Goal: Task Accomplishment & Management: Manage account settings

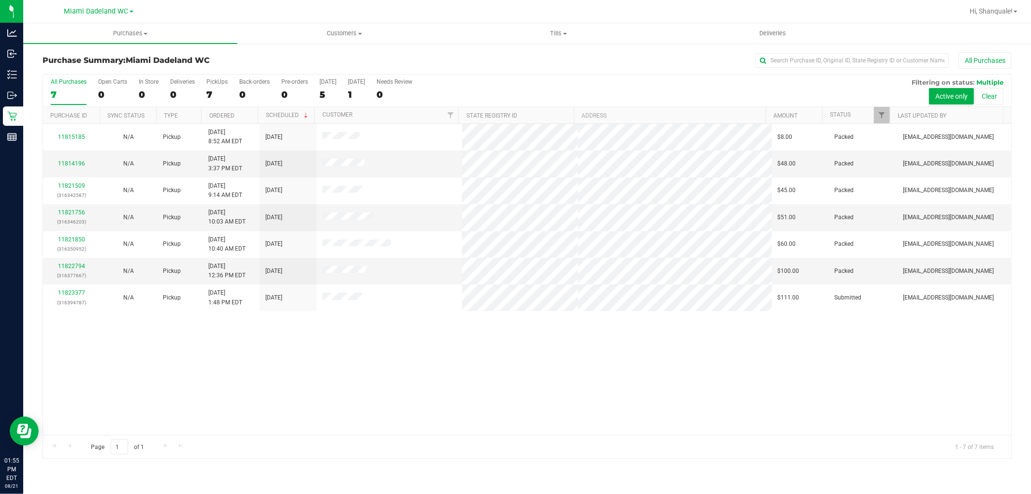
click at [335, 393] on div "11815185 N/A Pickup [DATE] 8:52 AM EDT 8/23/2025 $8.00 Packed [EMAIL_ADDRESS][D…" at bounding box center [527, 279] width 968 height 311
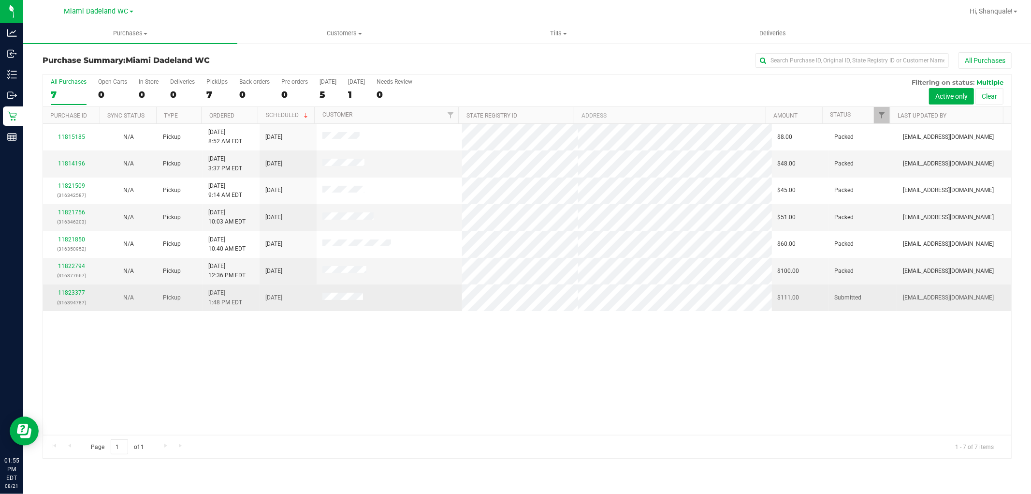
click at [84, 296] on div "11823377 (316394787)" at bounding box center [71, 297] width 45 height 18
click at [77, 294] on link "11823377" at bounding box center [71, 292] width 27 height 7
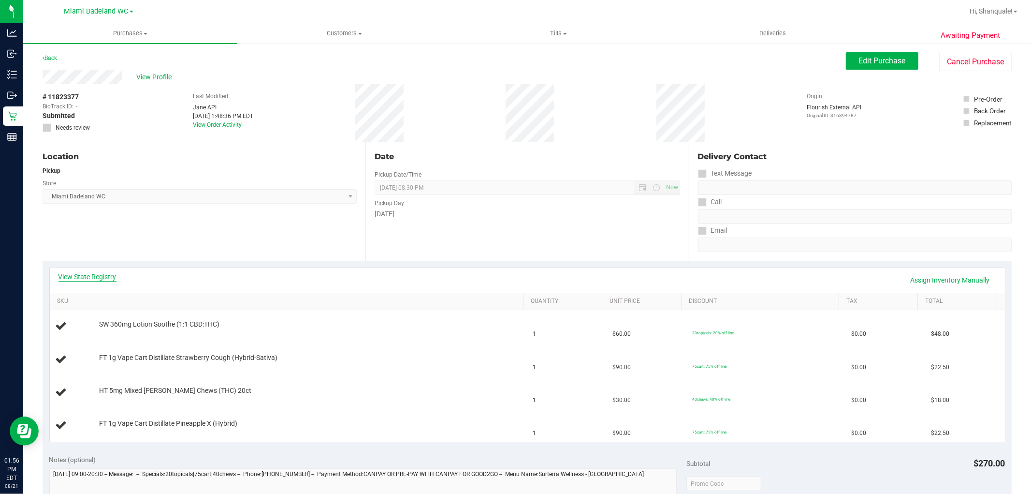
click at [103, 278] on link "View State Registry" at bounding box center [88, 277] width 58 height 10
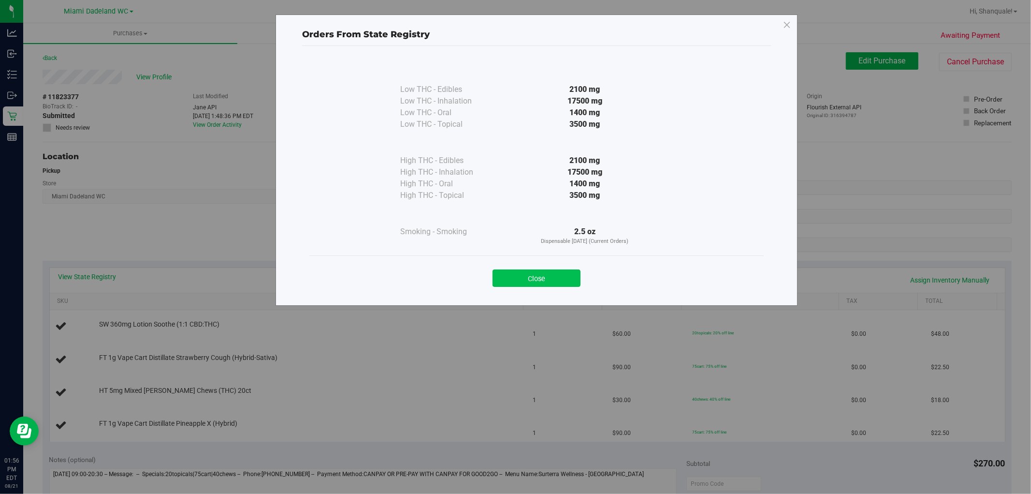
click at [528, 284] on button "Close" at bounding box center [537, 277] width 88 height 17
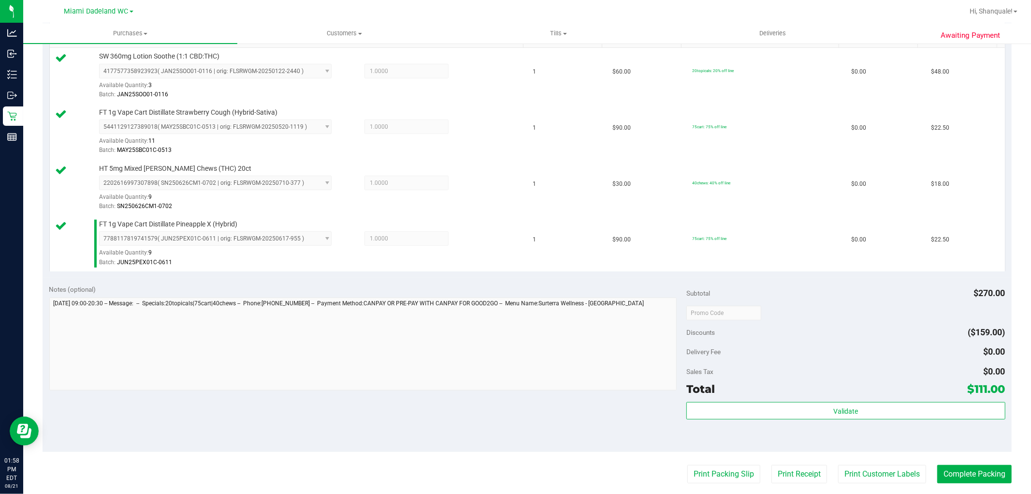
scroll to position [261, 0]
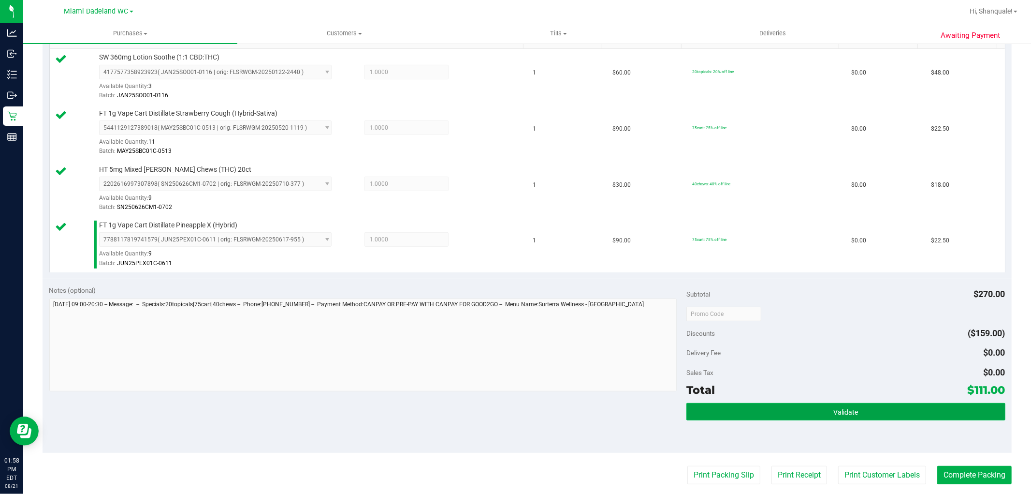
click at [868, 418] on button "Validate" at bounding box center [846, 411] width 319 height 17
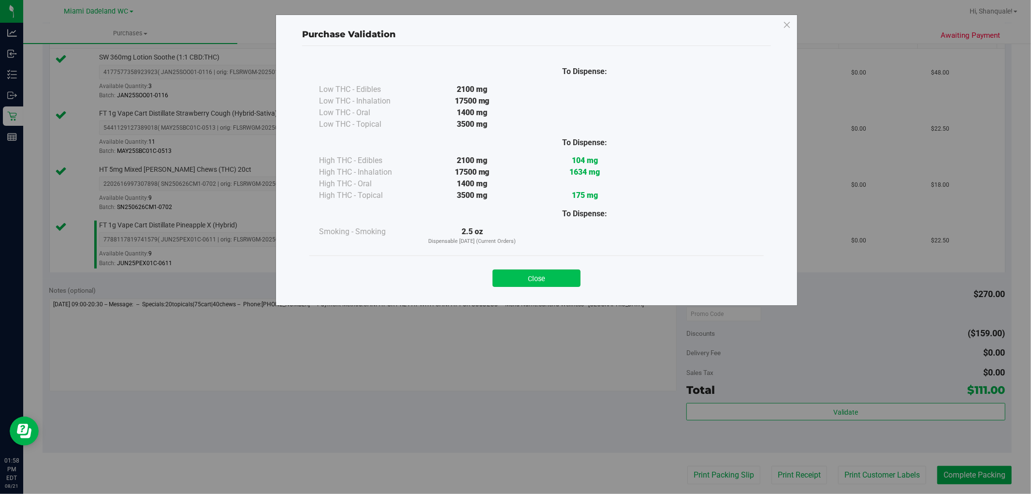
click at [540, 282] on button "Close" at bounding box center [537, 277] width 88 height 17
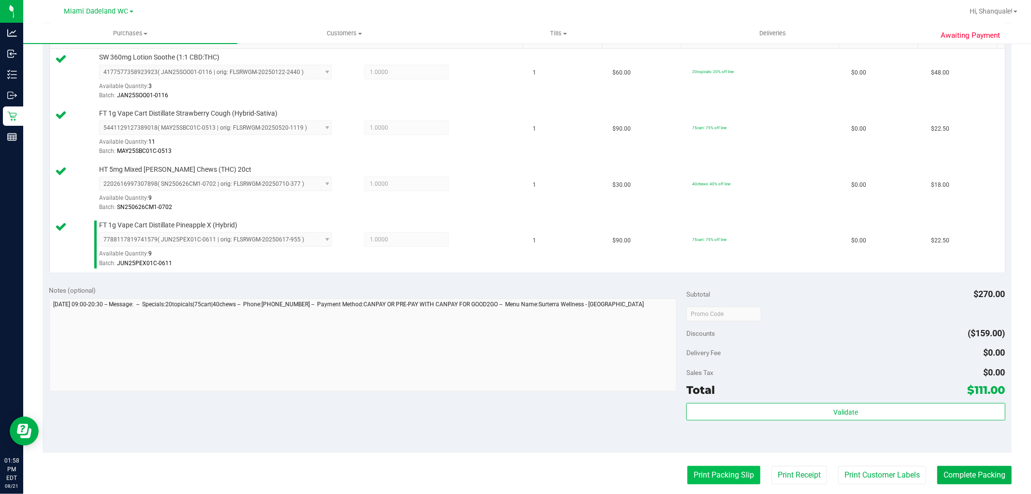
click at [713, 480] on button "Print Packing Slip" at bounding box center [724, 475] width 73 height 18
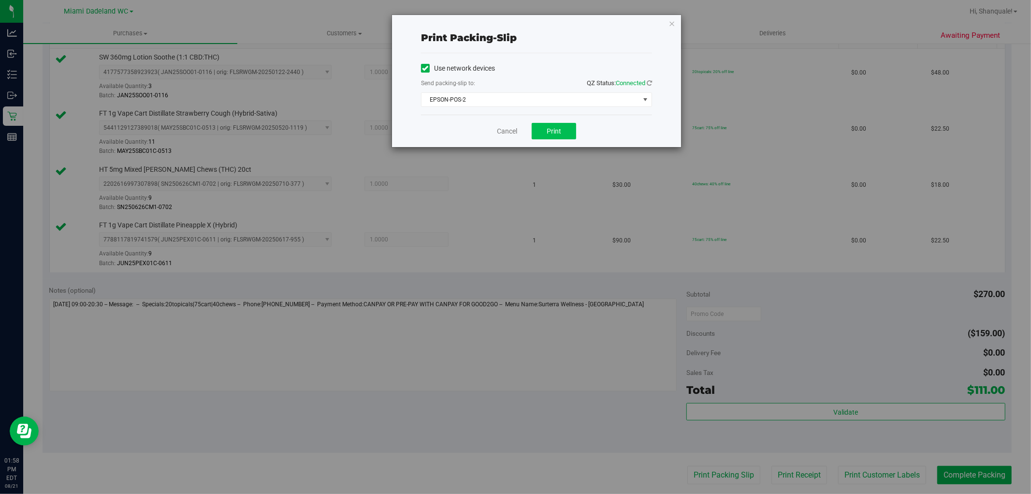
click at [562, 123] on button "Print" at bounding box center [554, 131] width 44 height 16
click at [511, 131] on link "Cancel" at bounding box center [507, 131] width 20 height 10
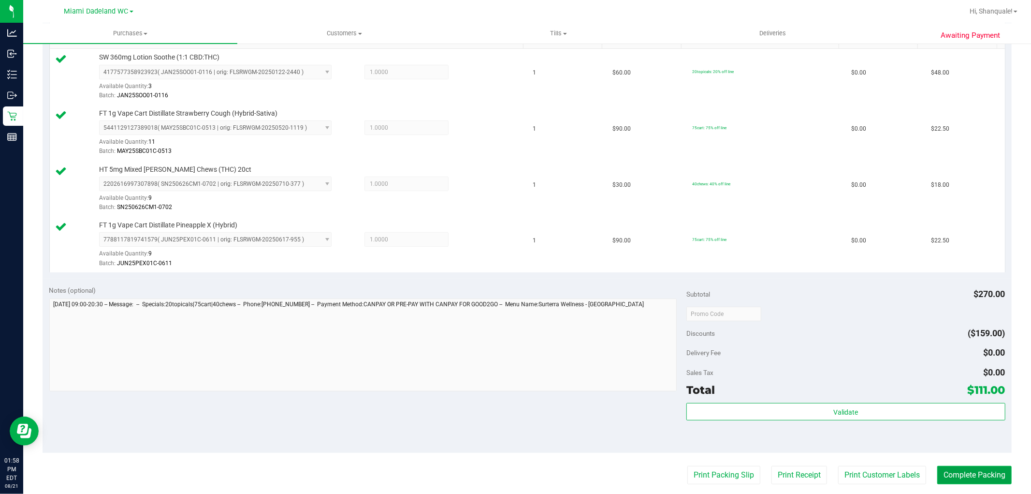
click at [964, 479] on button "Complete Packing" at bounding box center [975, 475] width 74 height 18
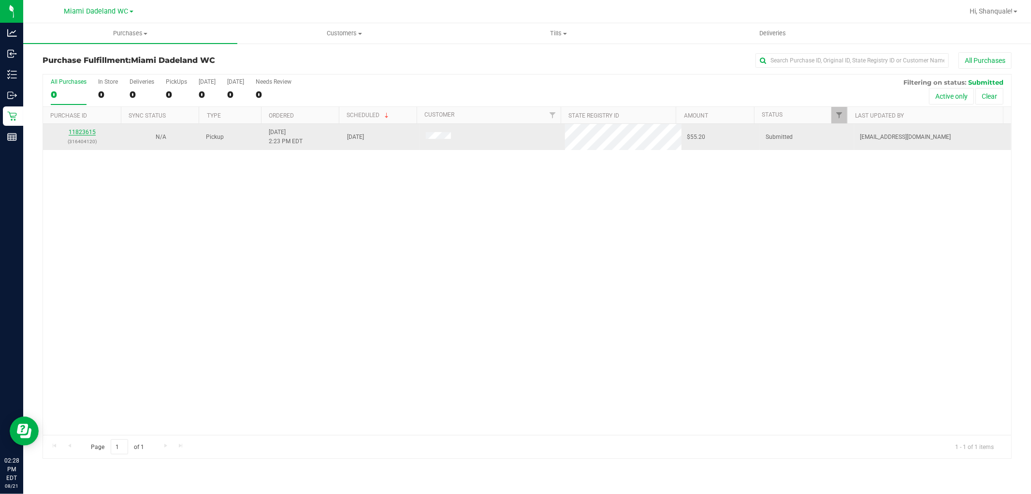
click at [88, 131] on link "11823615" at bounding box center [82, 132] width 27 height 7
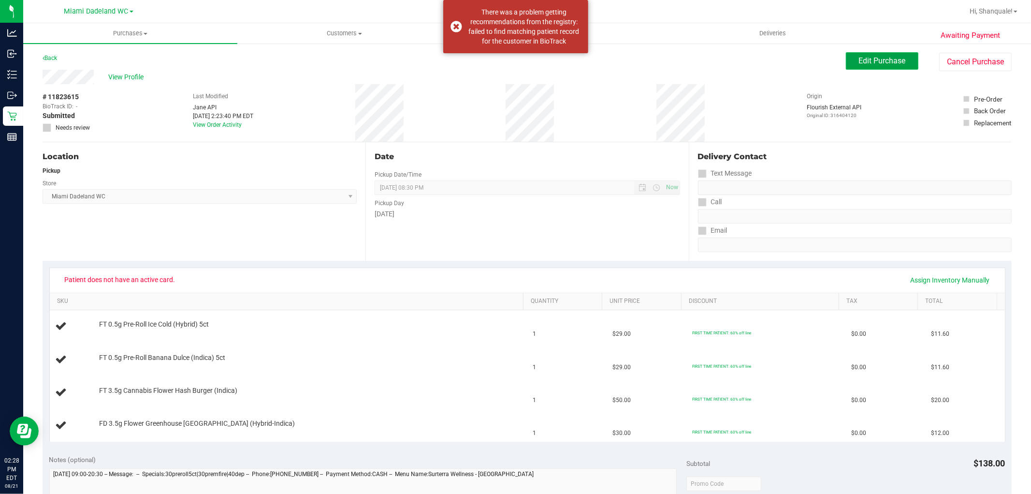
click at [866, 63] on span "Edit Purchase" at bounding box center [882, 60] width 47 height 9
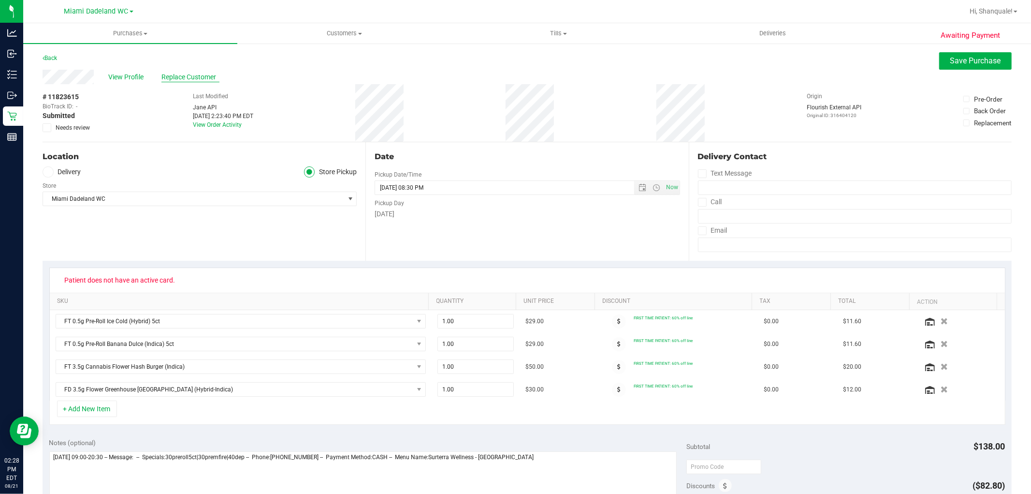
click at [208, 74] on span "Replace Customer" at bounding box center [190, 77] width 58 height 10
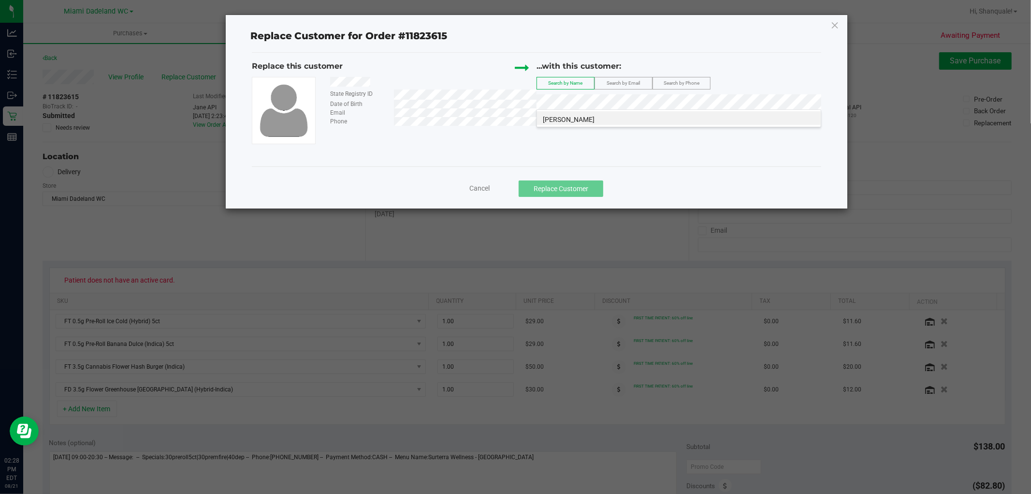
click at [611, 119] on li "[PERSON_NAME]" at bounding box center [679, 118] width 284 height 14
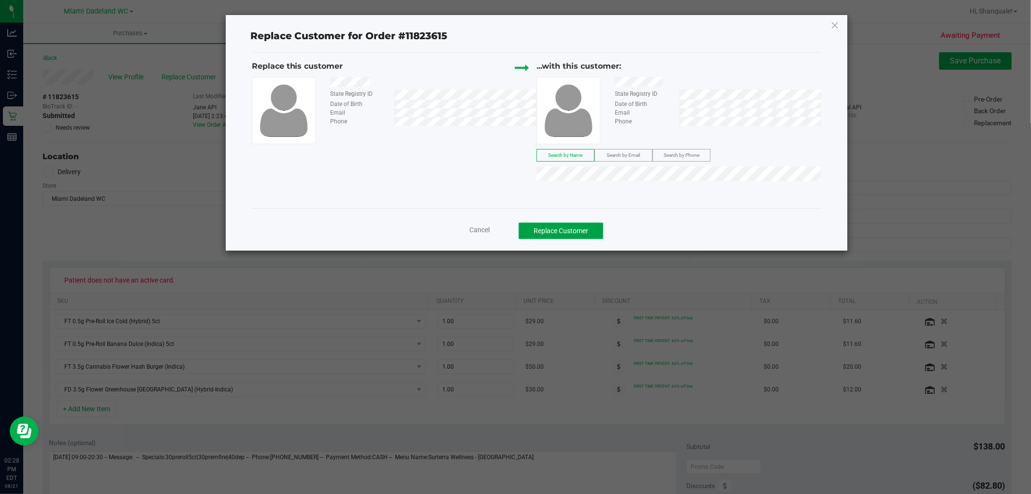
click at [564, 229] on button "Replace Customer" at bounding box center [561, 230] width 85 height 16
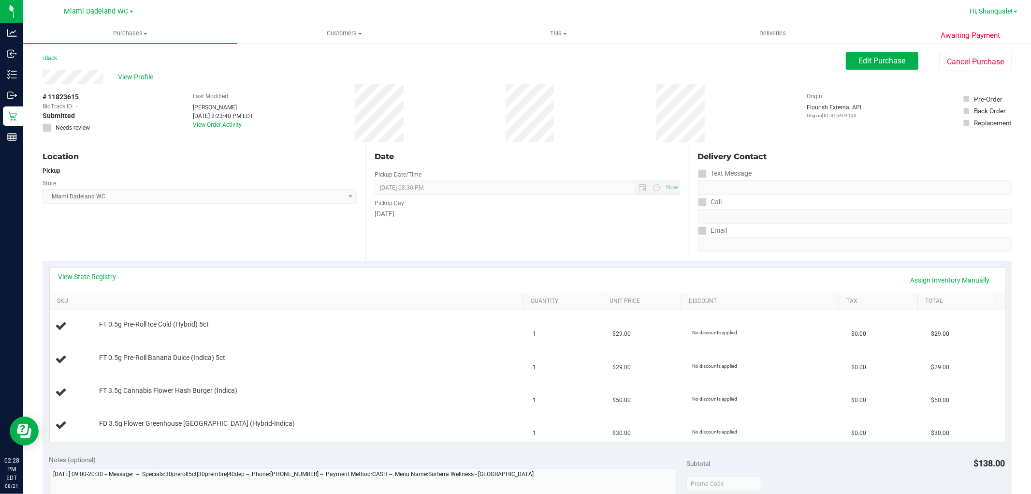
click at [1010, 8] on span "Hi, Shanquale!" at bounding box center [991, 11] width 43 height 8
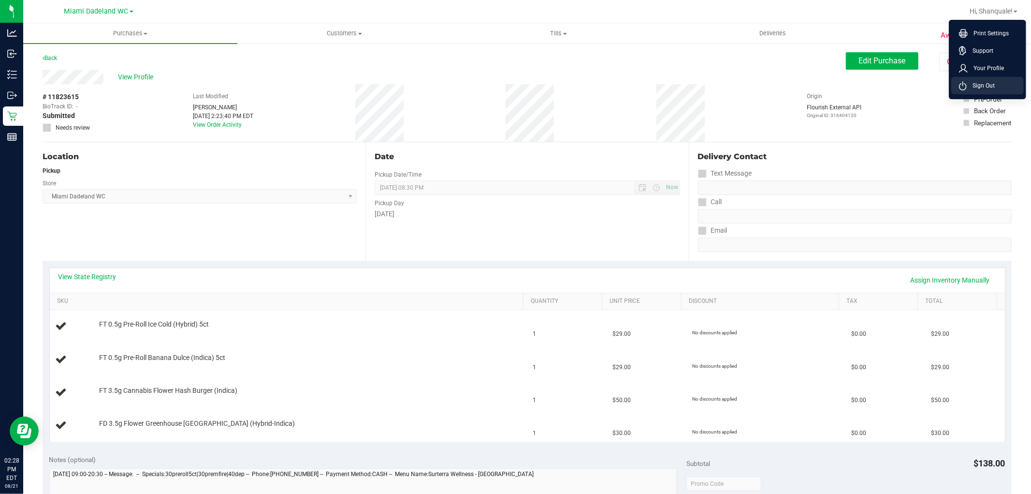
click at [988, 88] on span "Sign Out" at bounding box center [981, 86] width 28 height 10
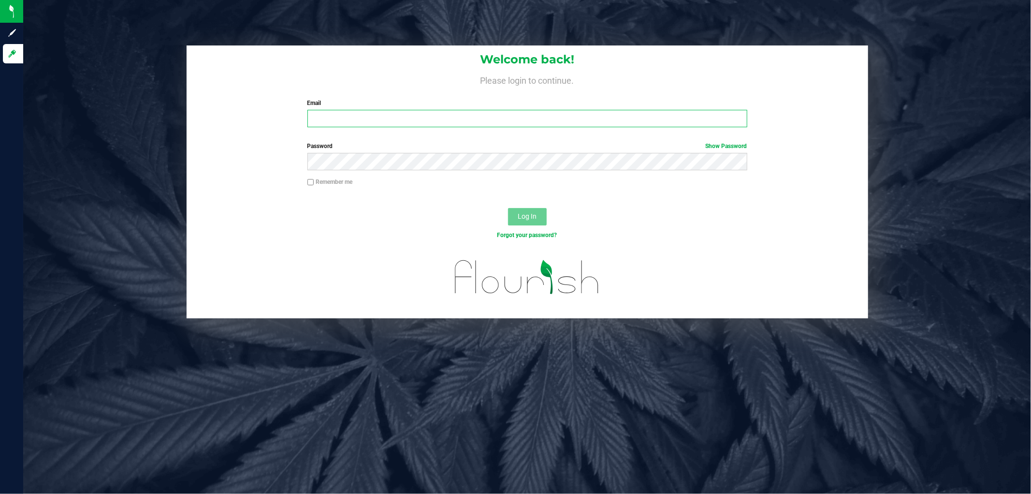
click at [591, 123] on input "Email" at bounding box center [528, 118] width 440 height 17
type input "[EMAIL_ADDRESS][DOMAIN_NAME]"
click at [508, 208] on button "Log In" at bounding box center [527, 216] width 39 height 17
